Goal: Task Accomplishment & Management: Use online tool/utility

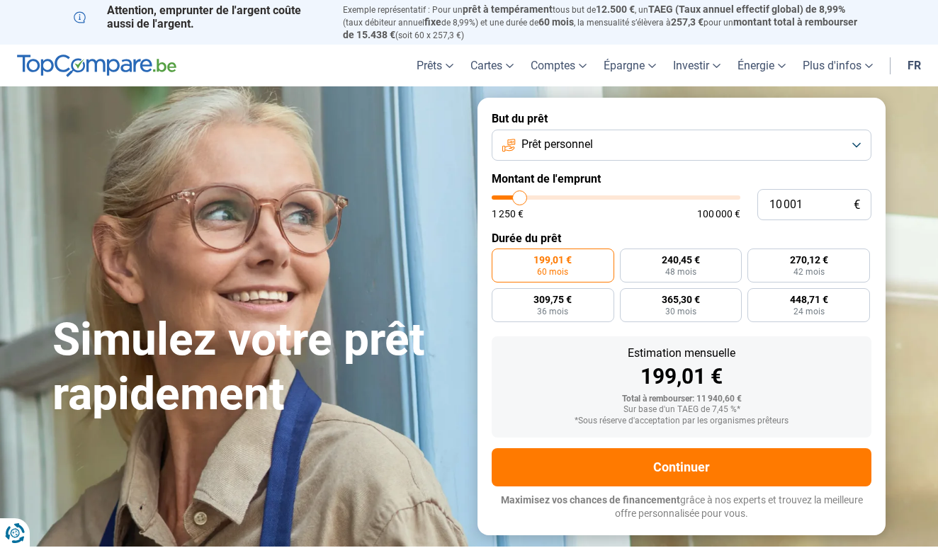
type input "9 750"
type input "9750"
type input "10 250"
type input "10250"
type input "10 500"
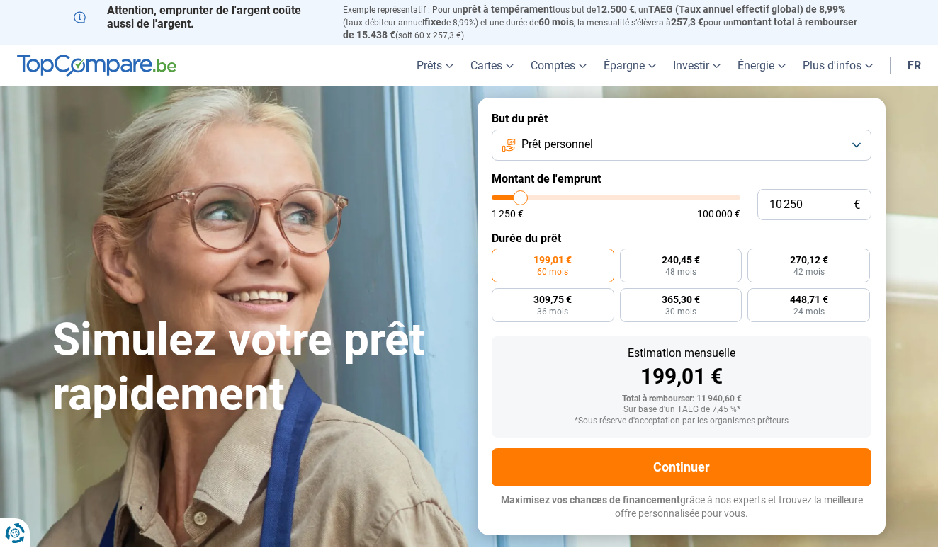
type input "10500"
type input "10 750"
type input "10750"
type input "11 000"
type input "11000"
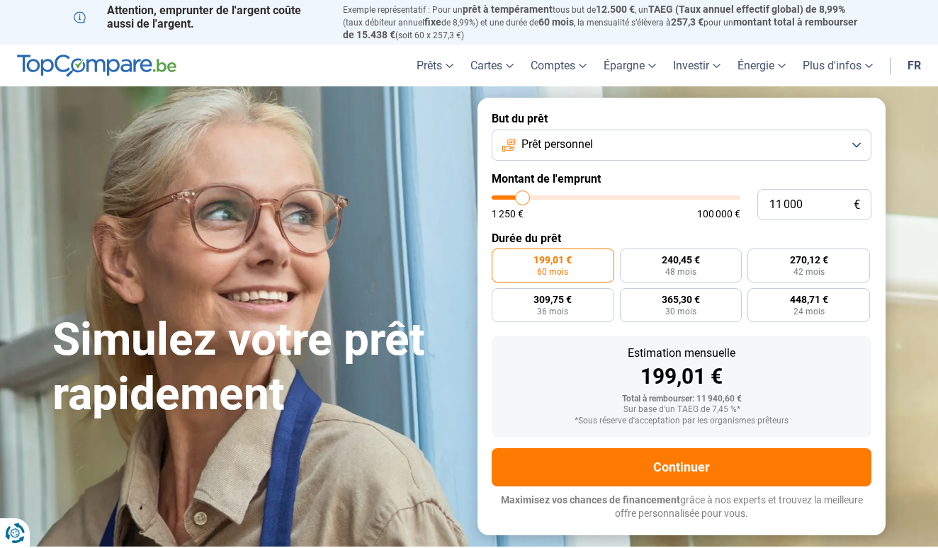
type input "11 250"
type input "11250"
type input "11 750"
type input "11750"
type input "12 000"
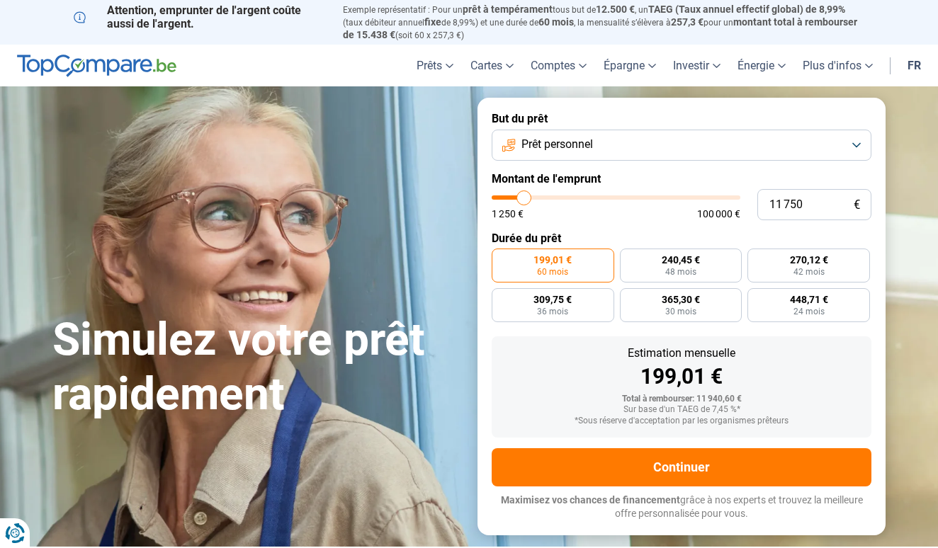
type input "12000"
type input "12 250"
type input "12250"
type input "12 500"
type input "12500"
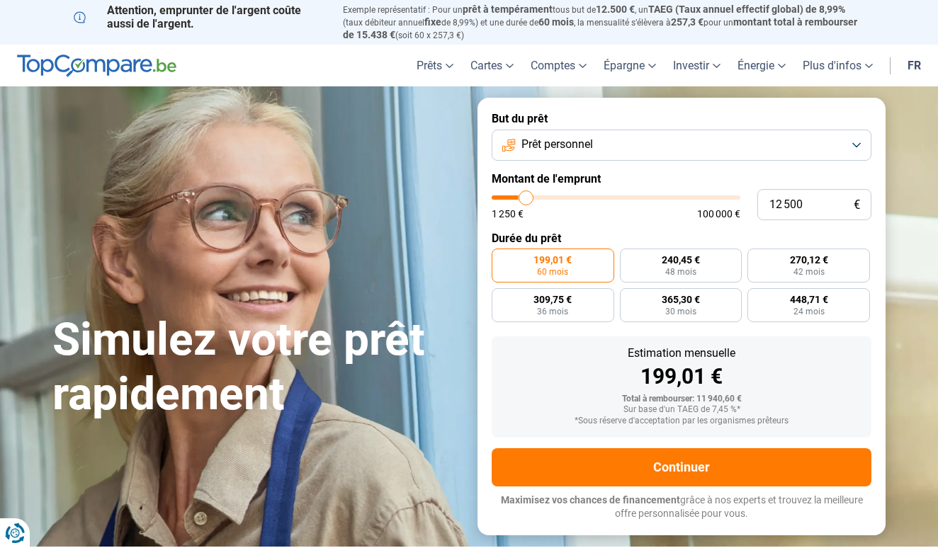
type input "12 750"
type input "12750"
type input "13 250"
type input "13250"
type input "13 500"
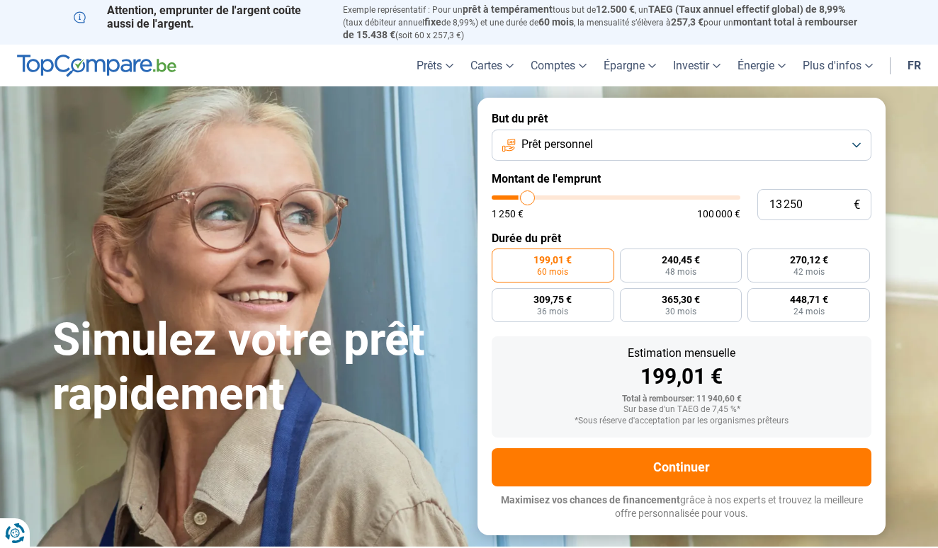
type input "13500"
type input "13 750"
type input "13750"
type input "14 000"
type input "14000"
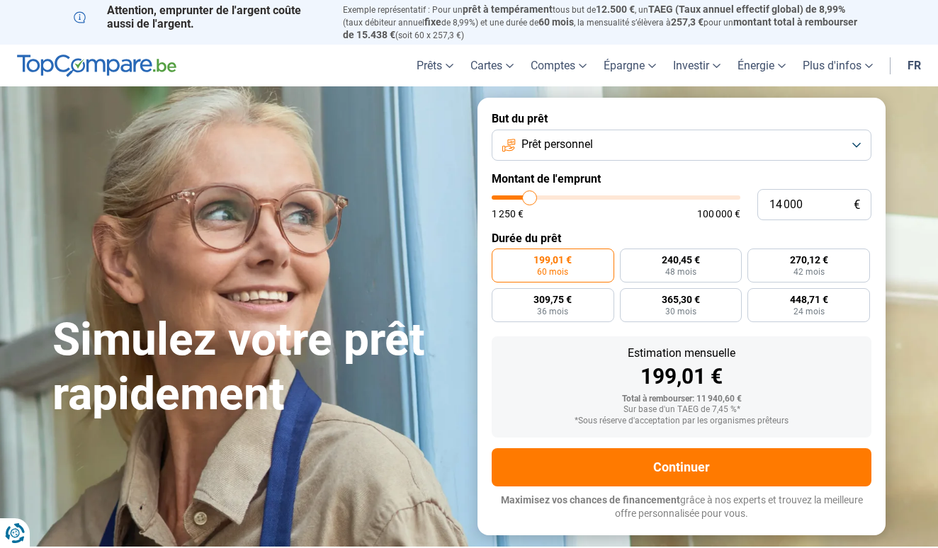
type input "14 250"
type input "14250"
type input "14 750"
type input "14750"
type input "15 000"
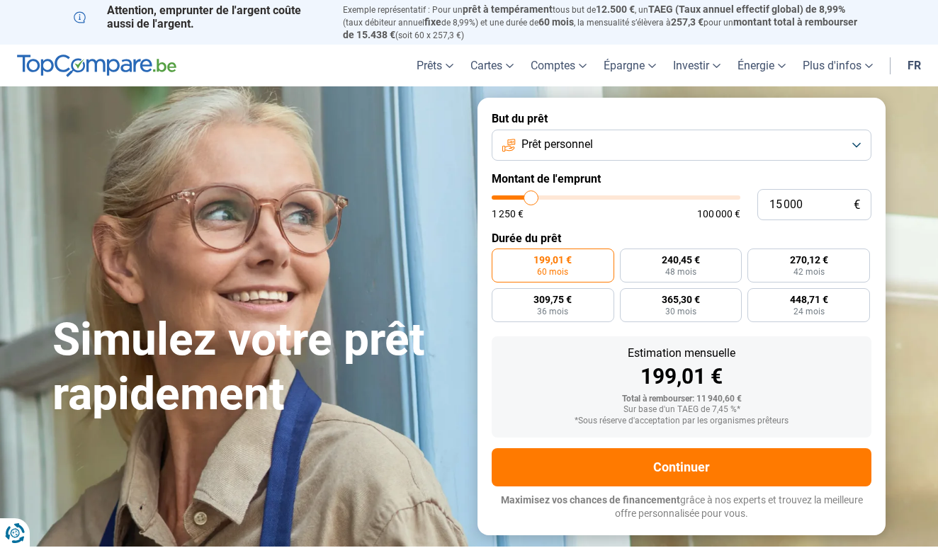
type input "15000"
type input "15 250"
type input "15250"
type input "15 500"
type input "15500"
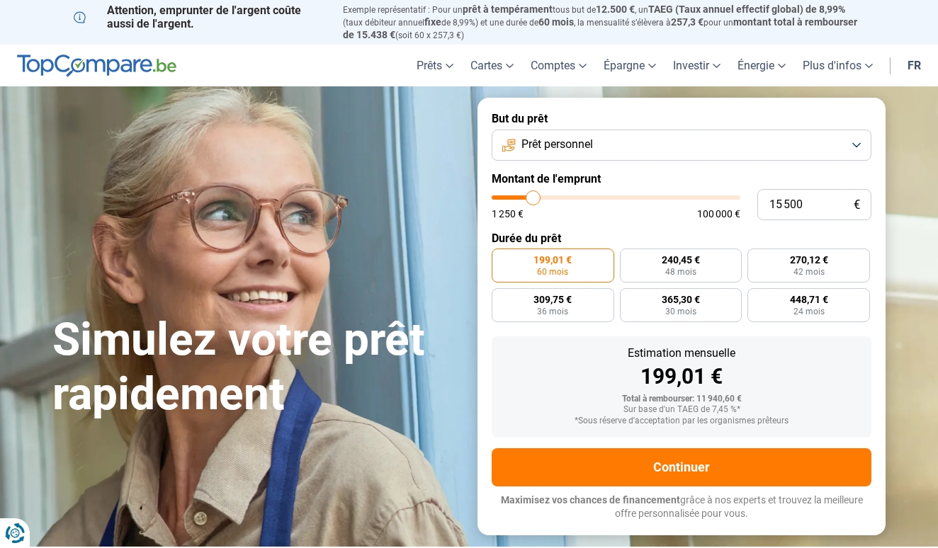
type input "15 250"
type input "15250"
type input "15 000"
drag, startPoint x: 520, startPoint y: 193, endPoint x: 532, endPoint y: 192, distance: 12.1
type input "15000"
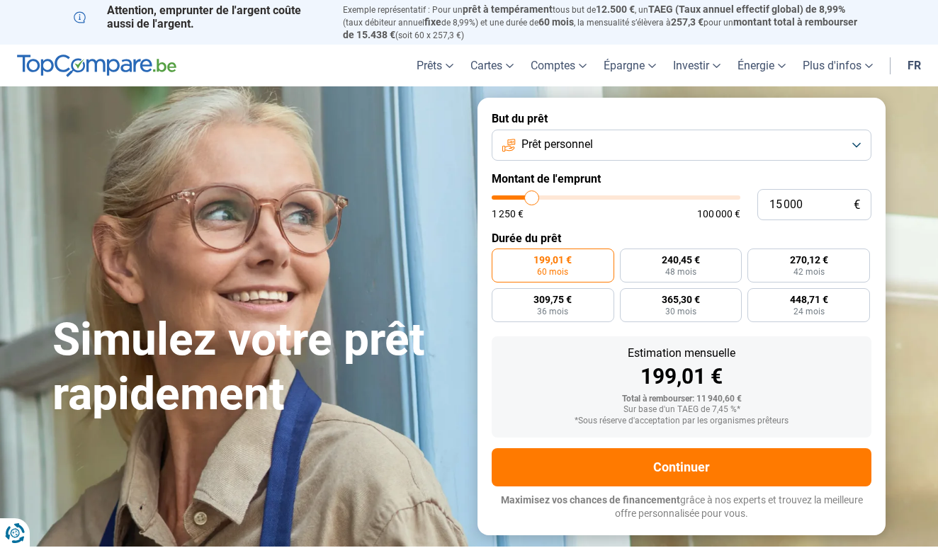
click at [532, 196] on input "range" at bounding box center [616, 198] width 249 height 4
type input "14 750"
type input "14750"
type input "14 250"
type input "14250"
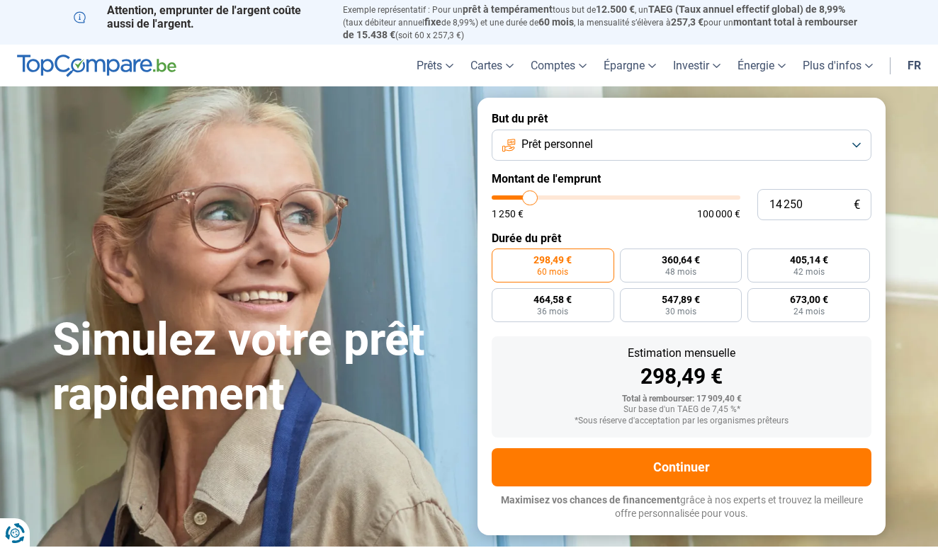
type input "14 000"
type input "14000"
type input "13 750"
type input "13750"
type input "13 500"
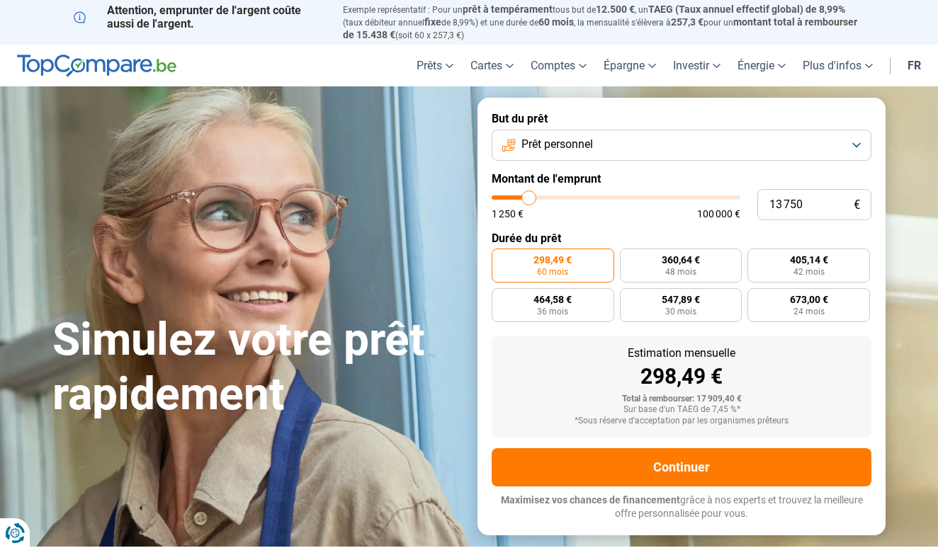
type input "13500"
type input "13 250"
type input "13250"
type input "12 750"
type input "12750"
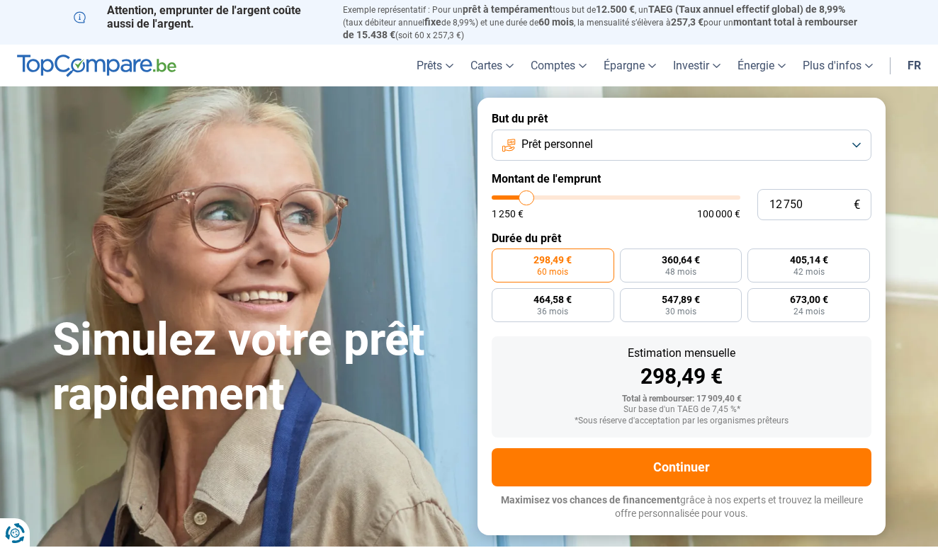
type input "12 500"
type input "12500"
type input "12 250"
type input "12250"
type input "12 000"
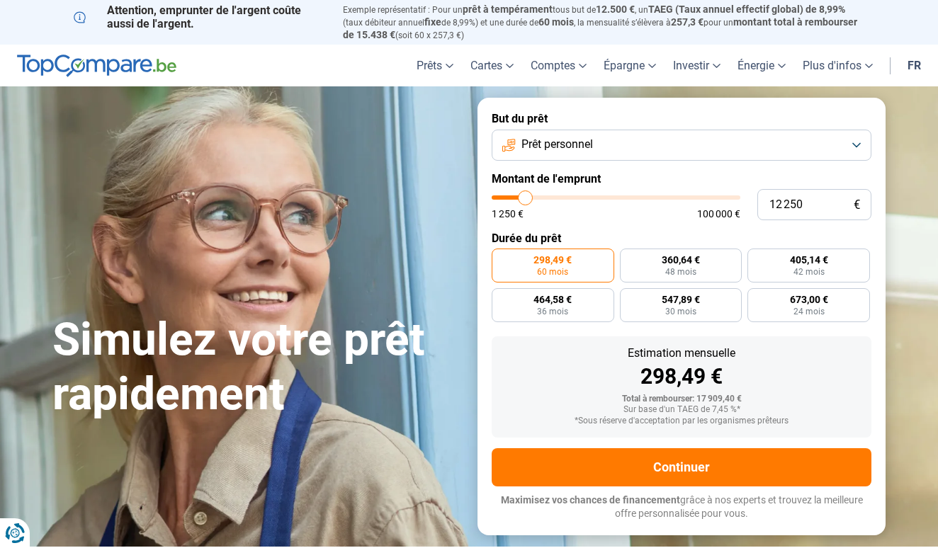
type input "12000"
type input "11 750"
type input "11750"
type input "11 250"
type input "11250"
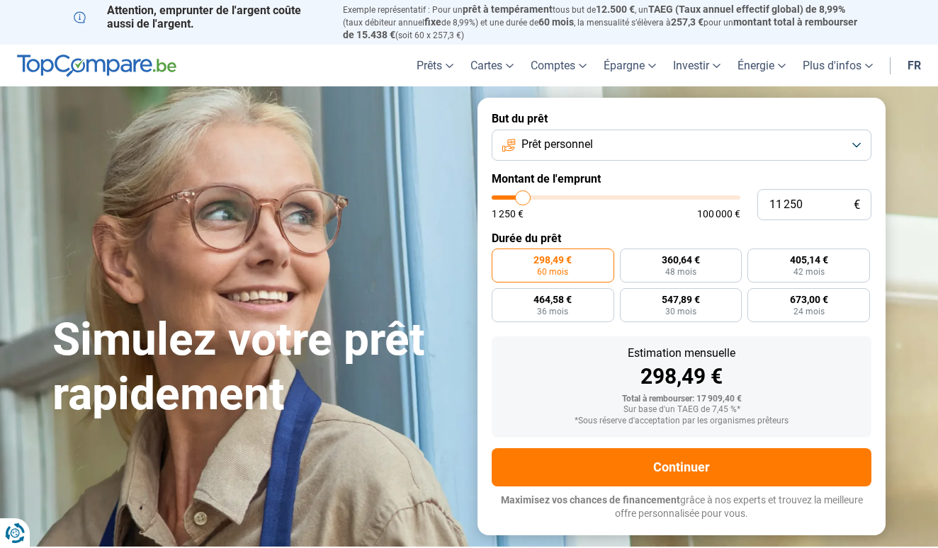
type input "11 000"
type input "11000"
type input "10 750"
type input "10750"
type input "10 500"
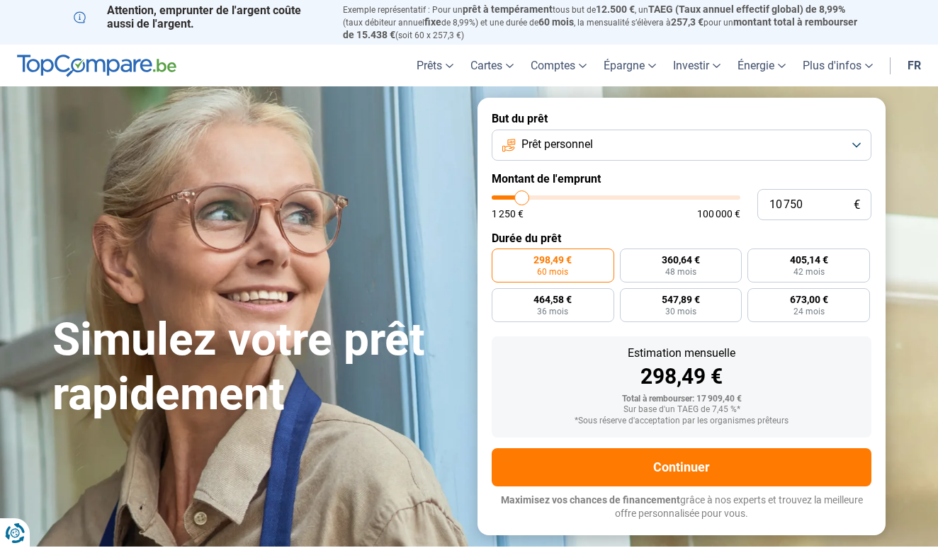
type input "10500"
type input "10 250"
type input "10250"
type input "9 750"
type input "9750"
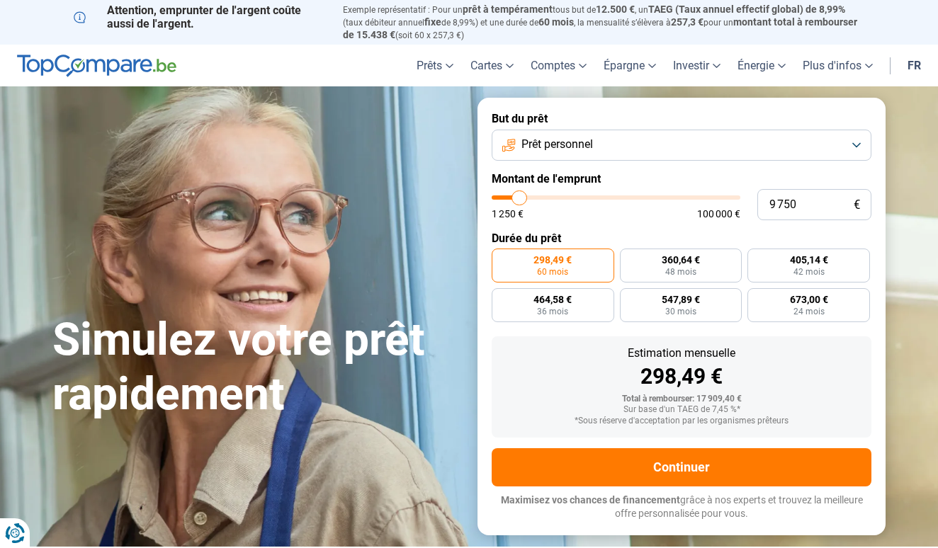
type input "9 500"
type input "9500"
type input "9 250"
type input "9250"
type input "9 000"
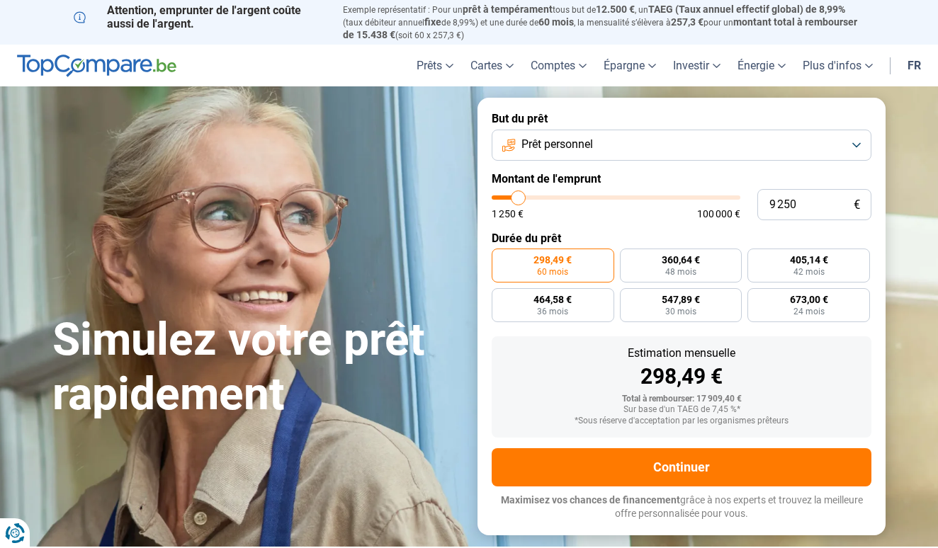
type input "9000"
type input "8 750"
type input "8750"
type input "8 250"
type input "8250"
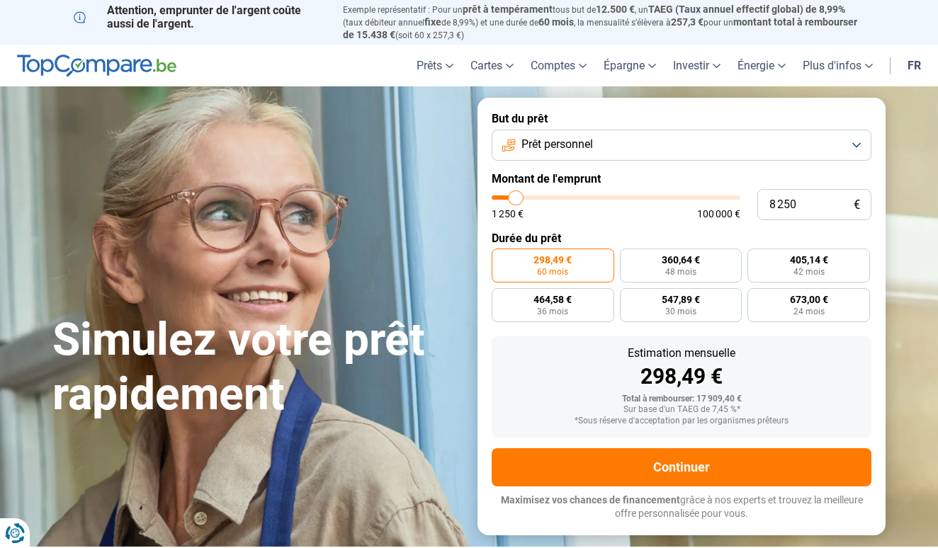
type input "8 750"
type input "8750"
type input "9 000"
type input "9000"
type input "9 250"
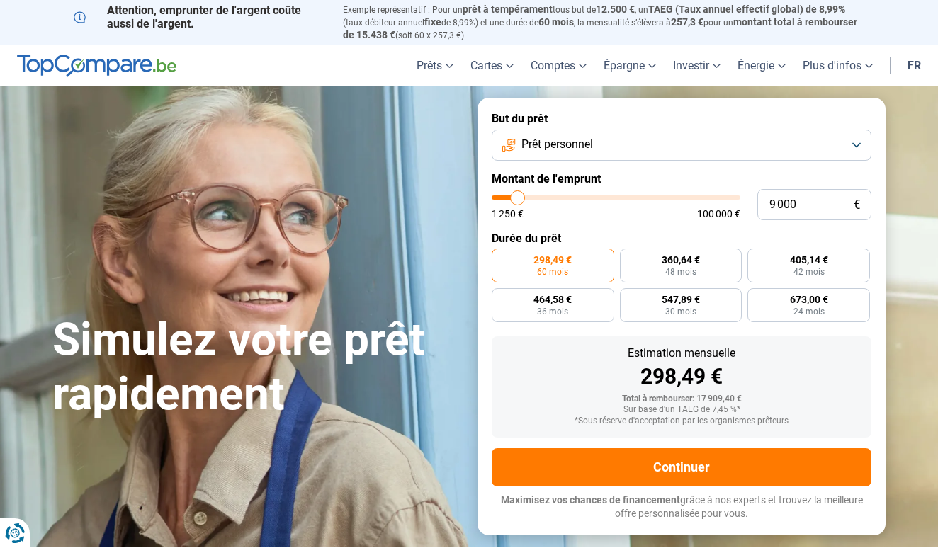
type input "9250"
type input "9 500"
type input "9500"
type input "9 750"
type input "9750"
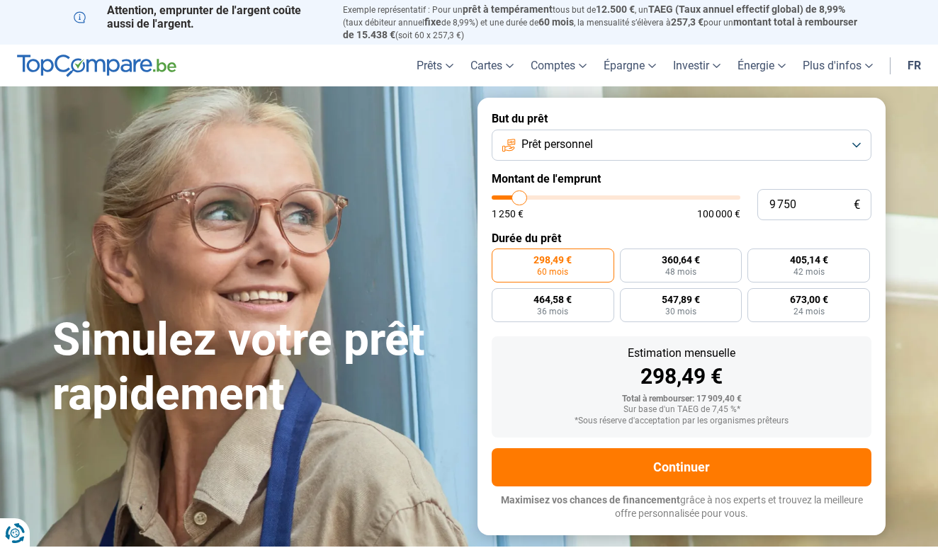
type input "10 250"
type input "10250"
type input "10 500"
type input "10500"
type input "10 250"
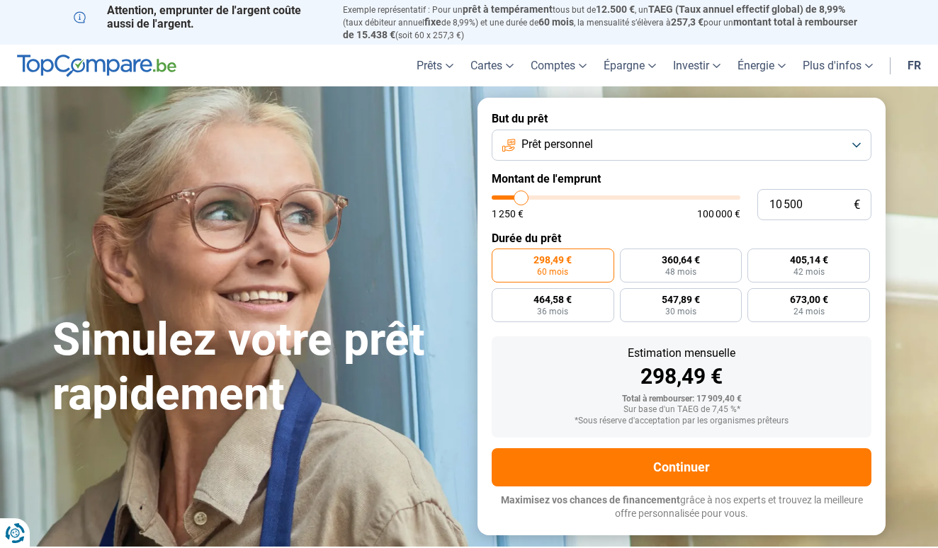
type input "10250"
type input "9 750"
type input "9750"
type input "10 250"
type input "10250"
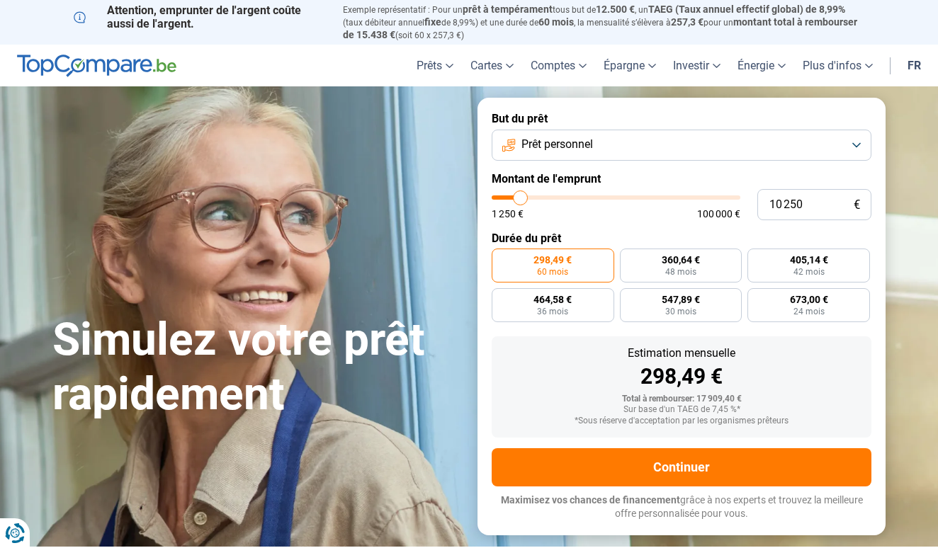
type input "9 750"
drag, startPoint x: 532, startPoint y: 192, endPoint x: 520, endPoint y: 196, distance: 12.6
type input "9750"
click at [520, 196] on input "range" at bounding box center [616, 198] width 249 height 4
radio input "true"
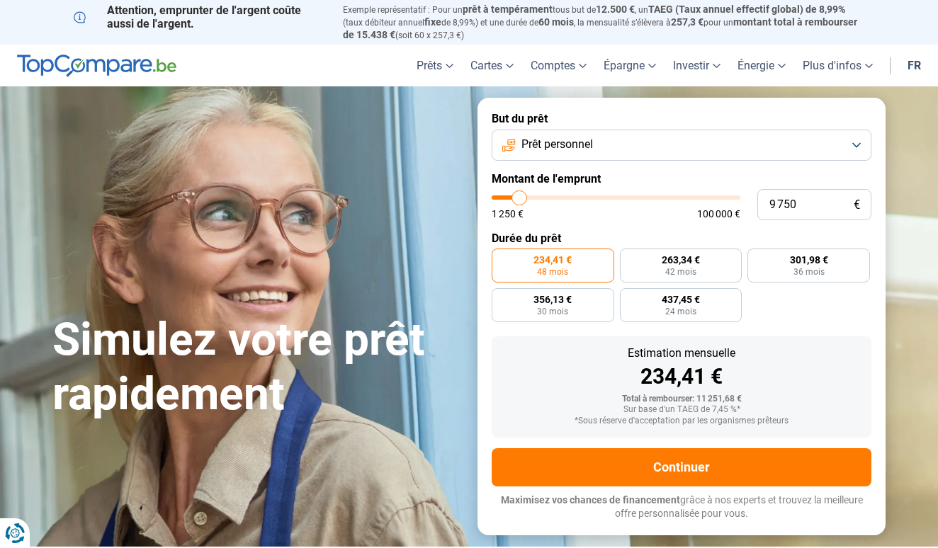
type input "12 250"
type input "12250"
type input "12 000"
type input "12000"
click at [525, 196] on input "range" at bounding box center [616, 198] width 249 height 4
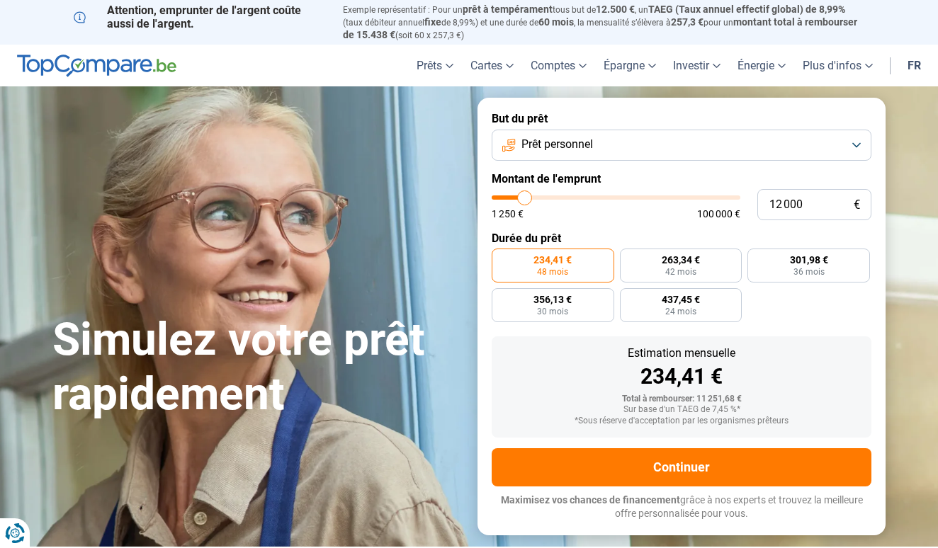
radio input "false"
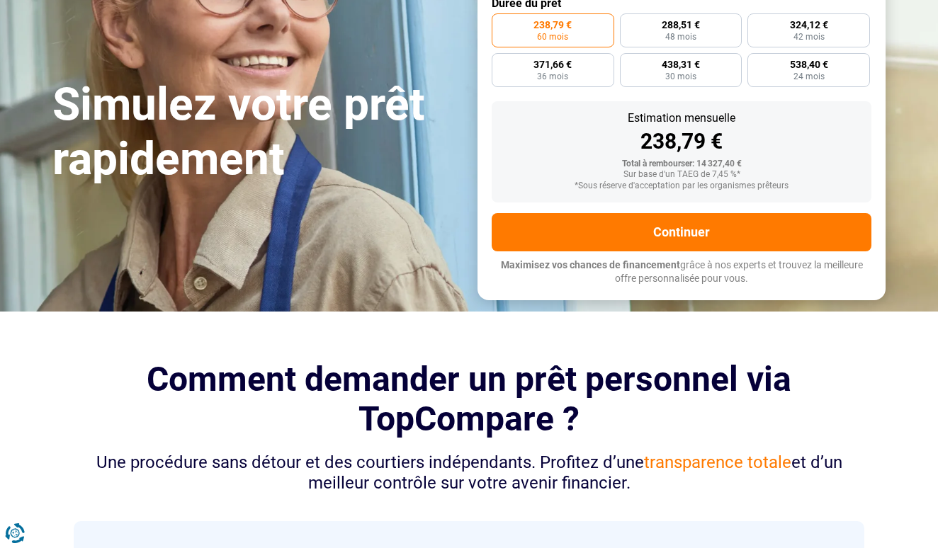
scroll to position [-20, 0]
